Goal: Navigation & Orientation: Find specific page/section

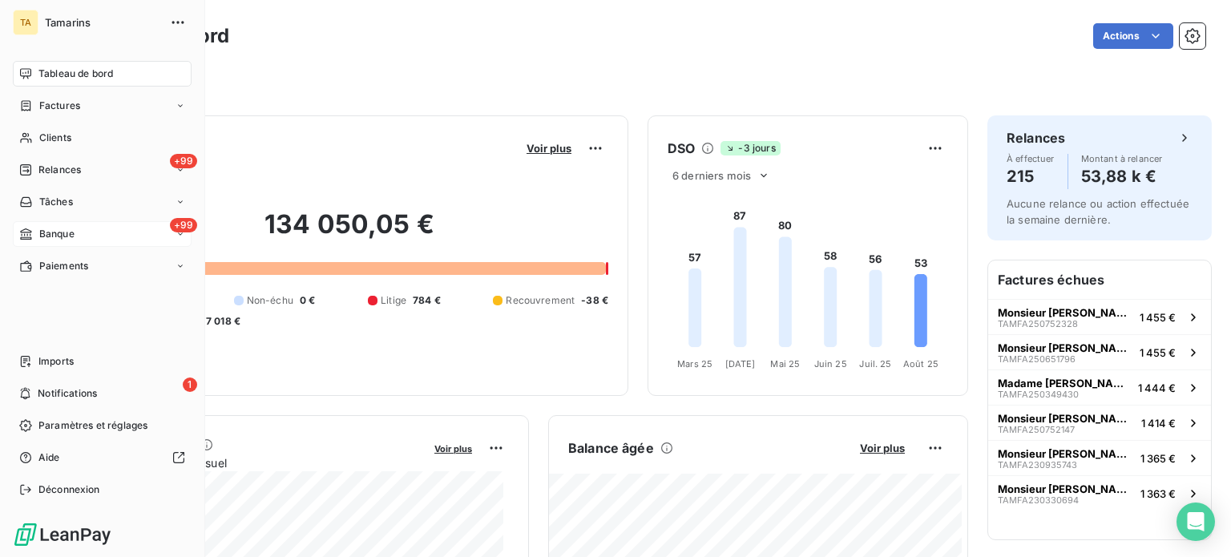
click at [69, 234] on span "Banque" at bounding box center [56, 234] width 35 height 14
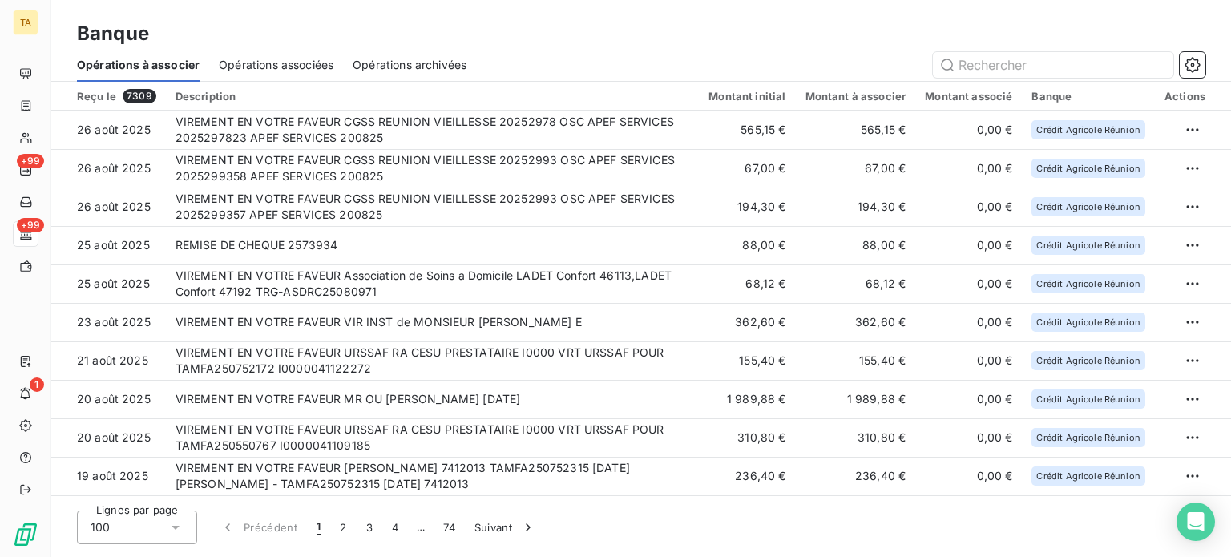
click at [452, 62] on span "Opérations archivées" at bounding box center [410, 65] width 114 height 16
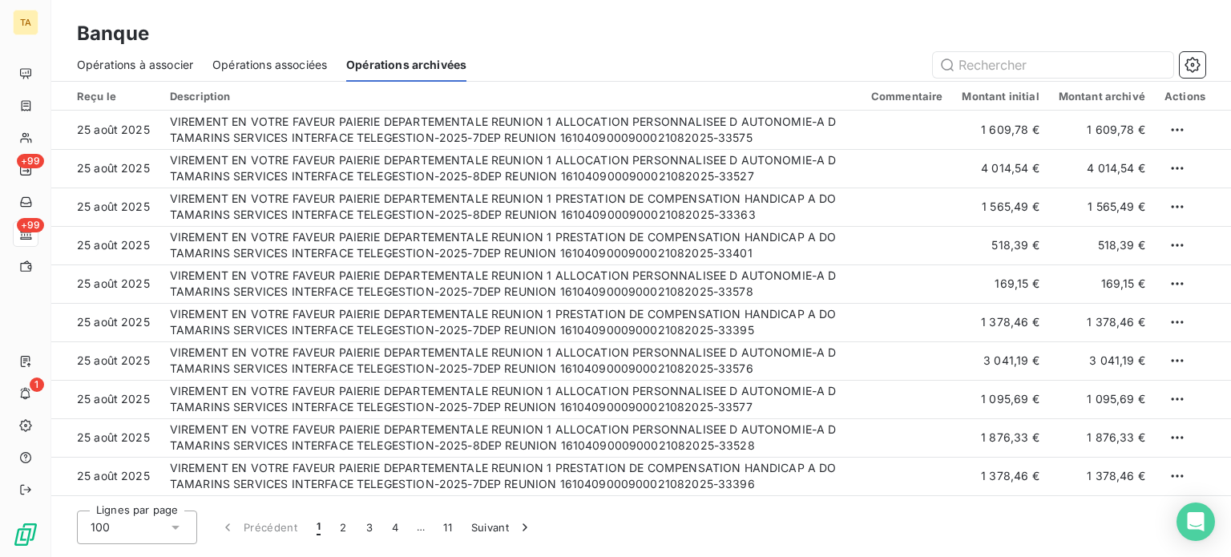
click at [148, 67] on span "Opérations à associer" at bounding box center [135, 65] width 116 height 16
